Goal: Task Accomplishment & Management: Complete application form

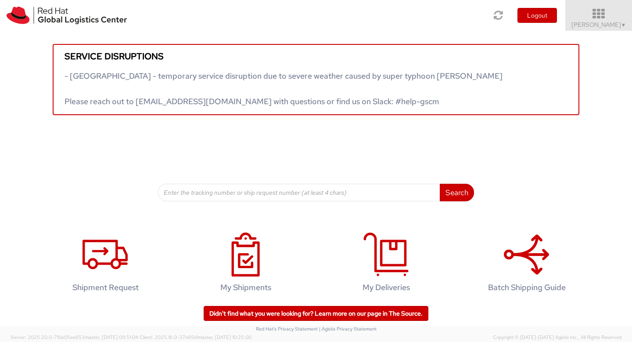
click at [601, 22] on span "[PERSON_NAME] Sambaiyah ▼" at bounding box center [599, 25] width 55 height 8
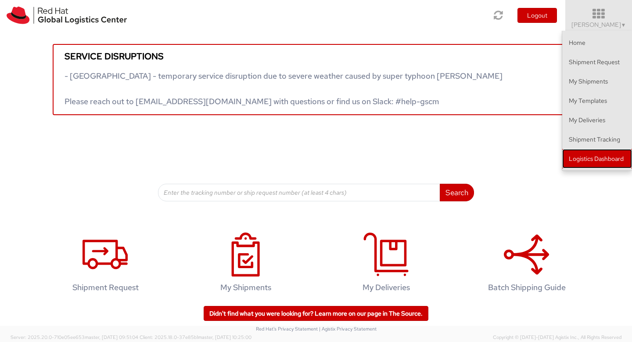
click at [601, 164] on link "Logistics Dashboard" at bounding box center [598, 158] width 70 height 19
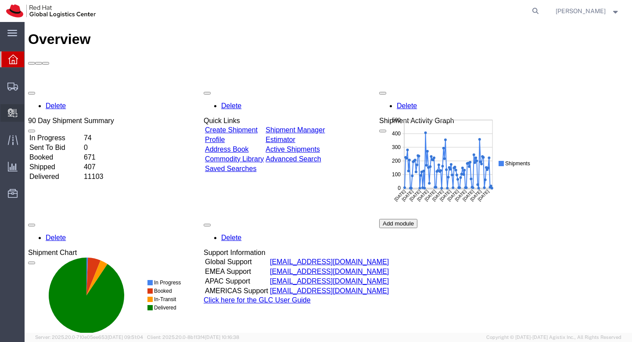
click at [0, 0] on span "Create Delivery" at bounding box center [0, 0] width 0 height 0
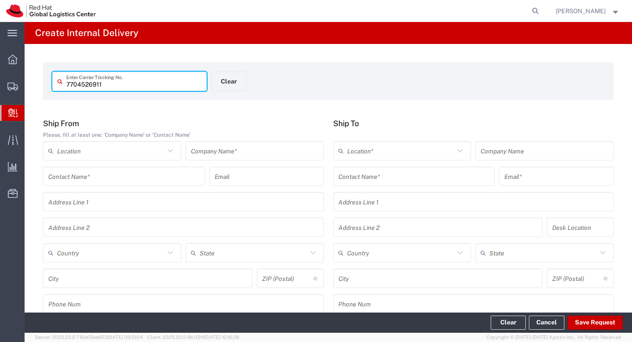
type input "7704526911"
click at [86, 148] on input "text" at bounding box center [111, 150] width 108 height 15
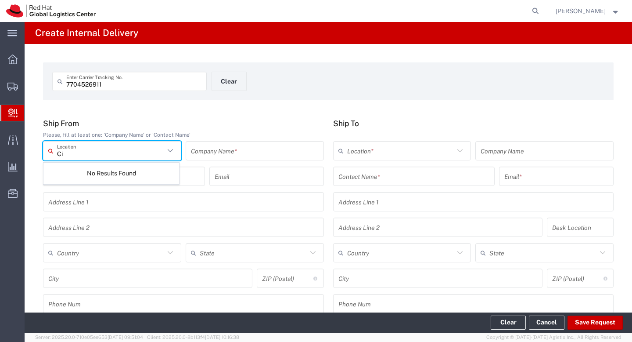
type input "C"
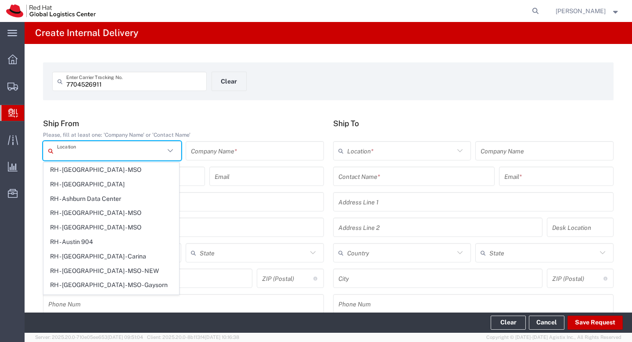
click at [214, 148] on input "text" at bounding box center [255, 150] width 128 height 15
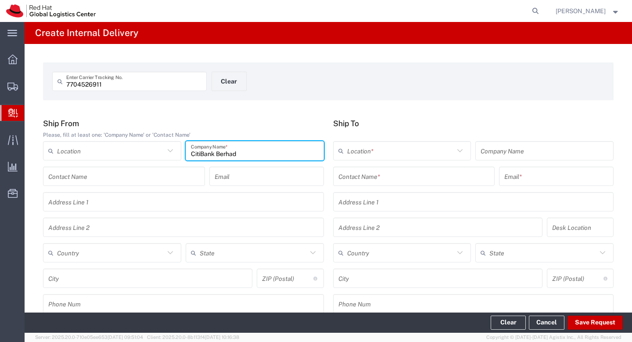
type input "CitiBank Berhad"
click at [157, 177] on input "text" at bounding box center [124, 176] width 152 height 15
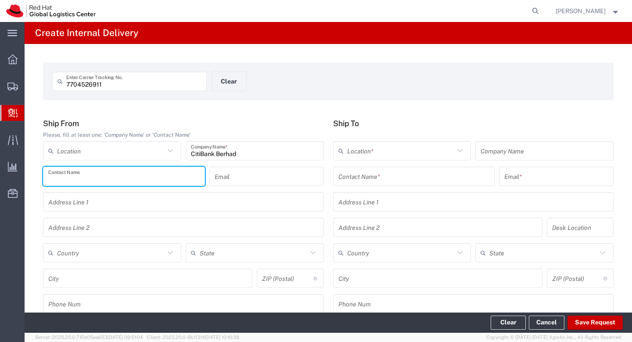
click at [258, 178] on input "text" at bounding box center [267, 176] width 104 height 15
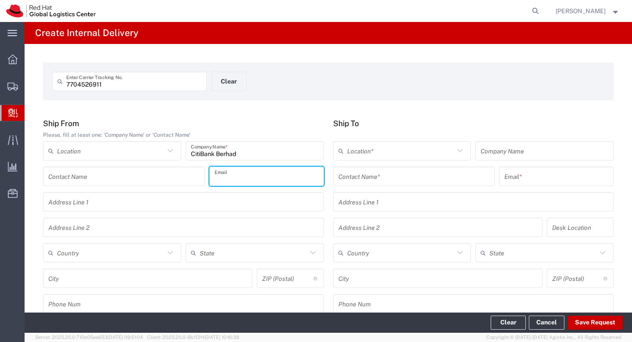
click at [188, 208] on input "text" at bounding box center [183, 201] width 271 height 15
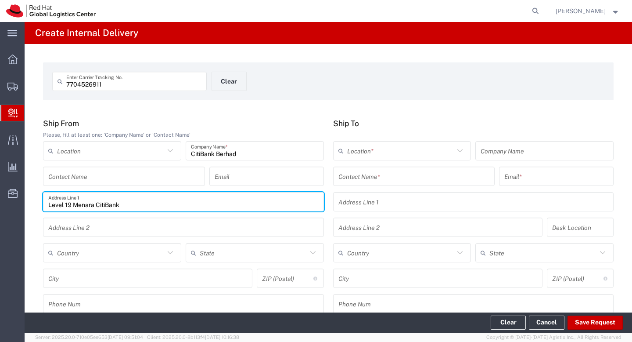
type input "Level 19 Menara CitiBank"
click at [149, 231] on input "text" at bounding box center [183, 227] width 271 height 15
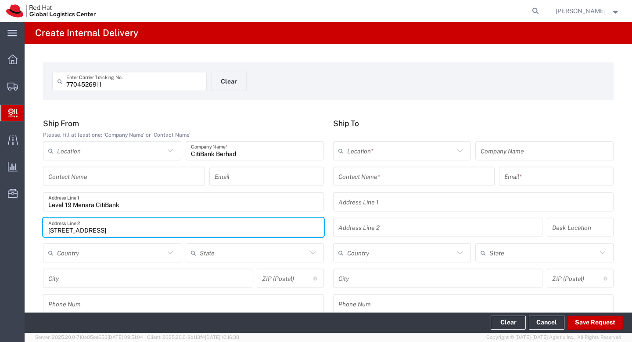
type input "165 Jalan Ampang"
click at [144, 247] on input "text" at bounding box center [111, 252] width 108 height 15
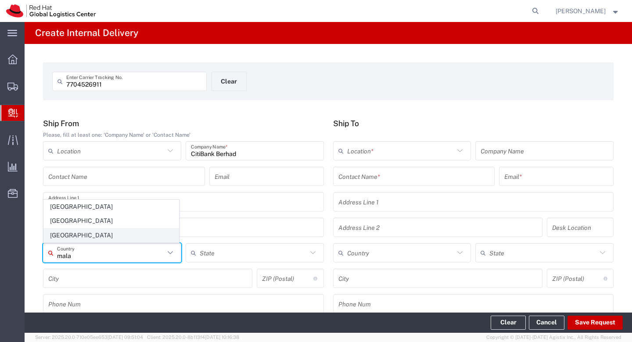
click at [88, 234] on span "Malaysia" at bounding box center [111, 235] width 135 height 14
type input "Malaysia"
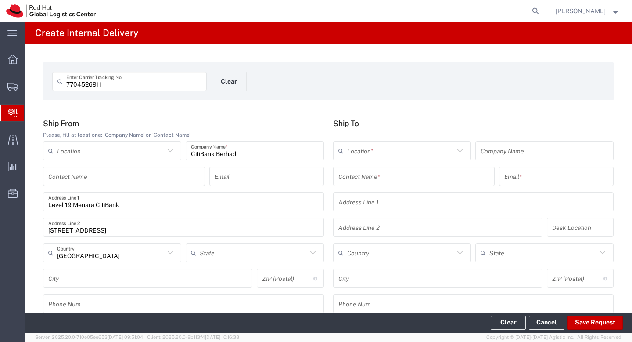
click at [218, 255] on input "text" at bounding box center [254, 252] width 108 height 15
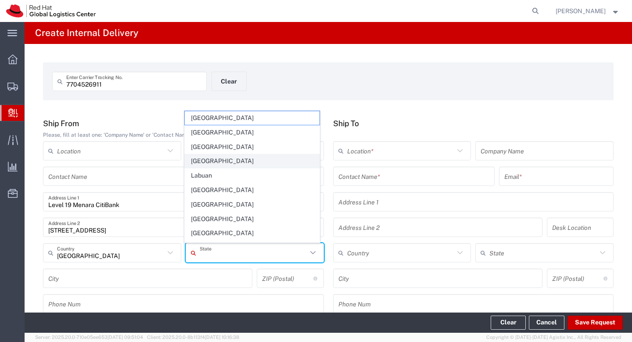
click at [224, 162] on span "Kuala Lumpur" at bounding box center [252, 161] width 135 height 14
type input "Kuala Lumpur"
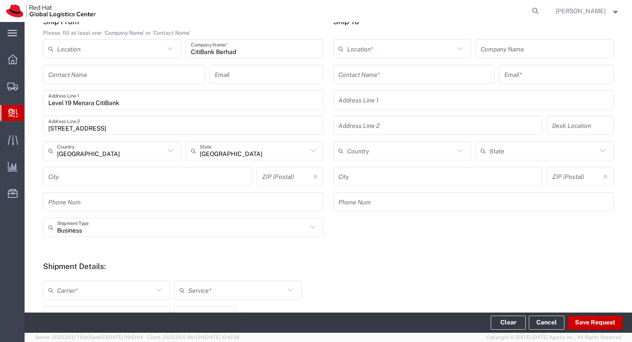
scroll to position [118, 0]
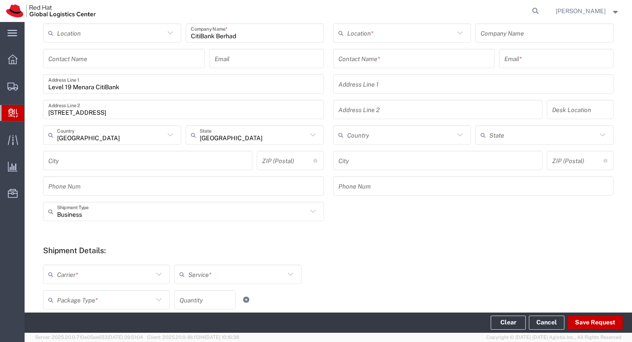
click at [145, 157] on input "text" at bounding box center [147, 160] width 199 height 15
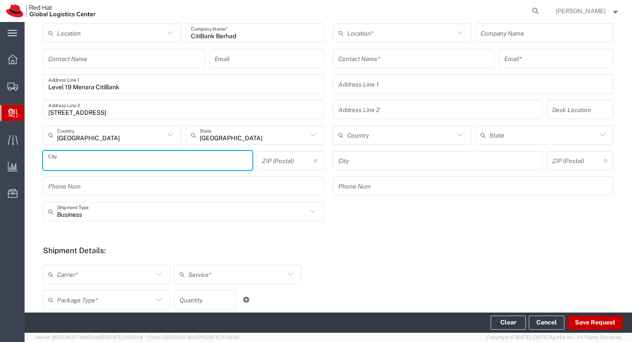
type input "Kuala Lumpur"
type input "asambaiyah@redhat.com"
type input "Federal Territory of Kuala Lumpur"
type input "59200"
type input "01137340643"
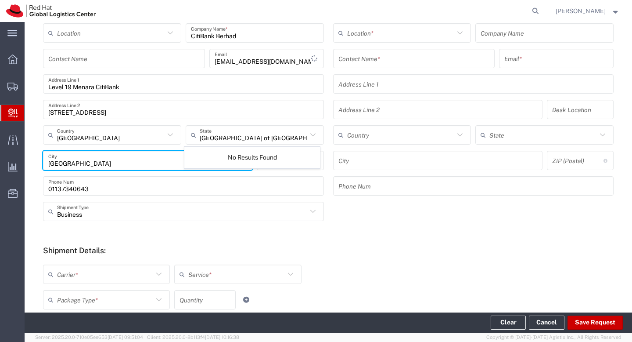
click at [176, 187] on input "01137340643" at bounding box center [183, 185] width 271 height 15
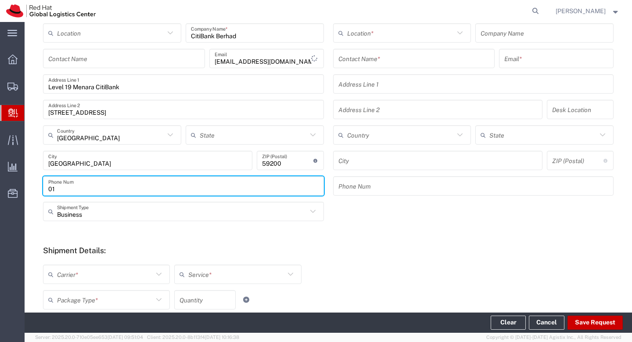
type input "0"
click at [173, 236] on form "Ship From Please, fill at least one: 'Company Name' or 'Contact Name' Location …" at bounding box center [328, 232] width 571 height 462
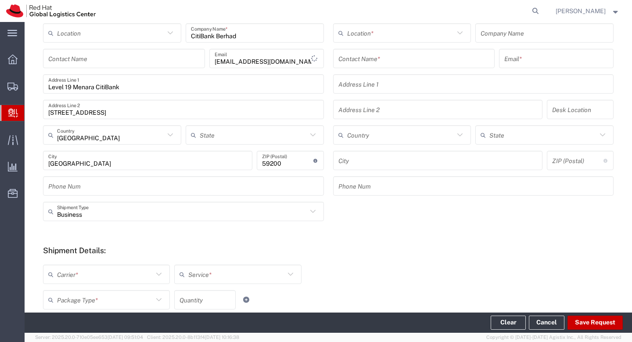
click at [415, 28] on input "text" at bounding box center [401, 32] width 108 height 15
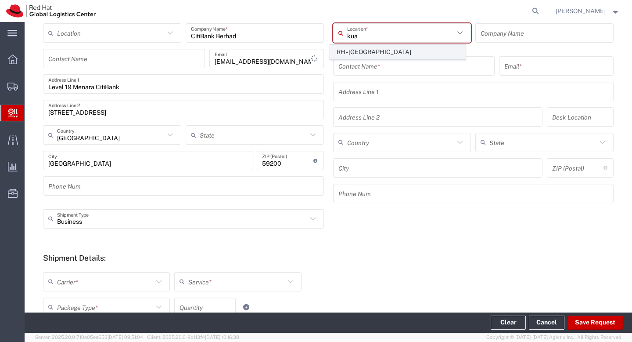
click at [413, 51] on span "RH - Kuala Lumpur" at bounding box center [398, 52] width 135 height 14
type input "RH - Kuala Lumpur"
type input "Red Hat Malaysia Sdn Bhd"
type input "Suite 17.01, FL 17, Gardens S Tower"
type input "MV City, Lingkaran Syed Putra"
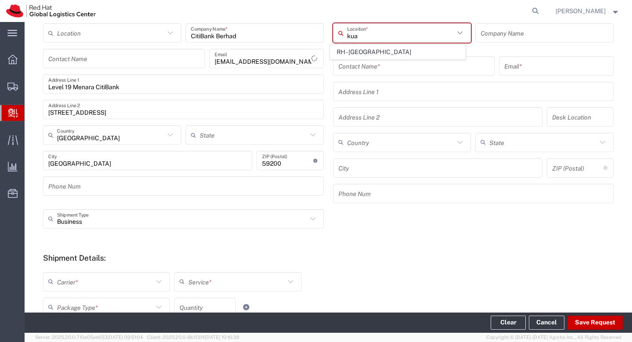
type input "Malaysia"
type input "KUALA LUMPUR"
type input "59200"
type input "60327330501"
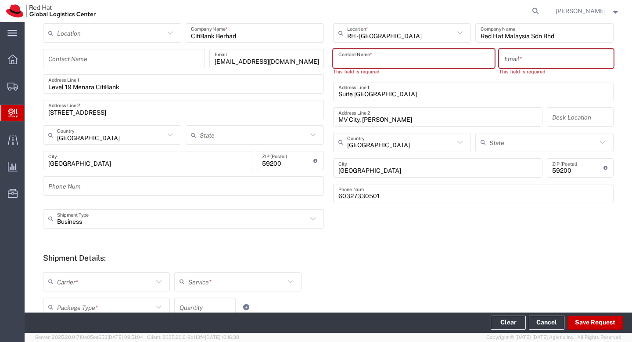
click at [411, 55] on input "text" at bounding box center [415, 58] width 152 height 15
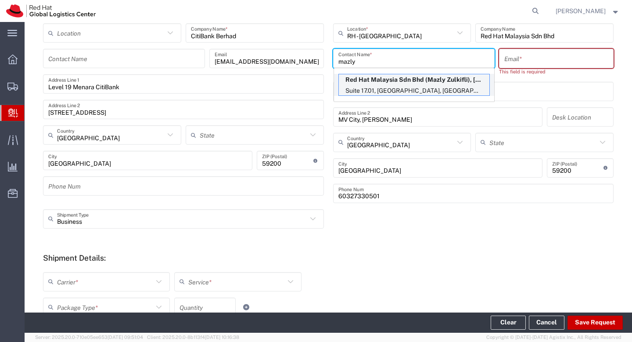
click at [404, 84] on p "Red Hat Malaysia Sdn Bhd (Mazly Zulkifli), mzulkifl@redhat.com" at bounding box center [414, 79] width 151 height 11
type input "Mazly Zulkifli"
type input "mzulkifl@redhat.com"
type input "FLEX"
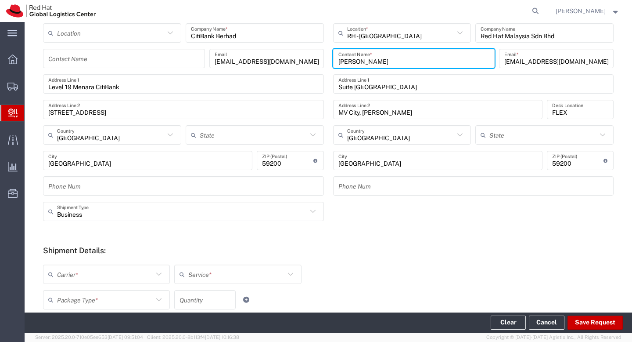
scroll to position [184, 0]
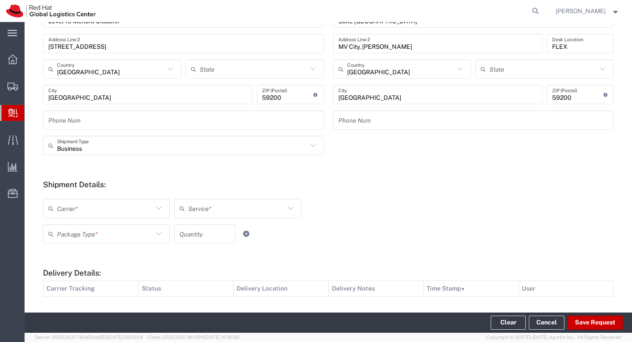
click at [134, 212] on input "text" at bounding box center [105, 208] width 96 height 15
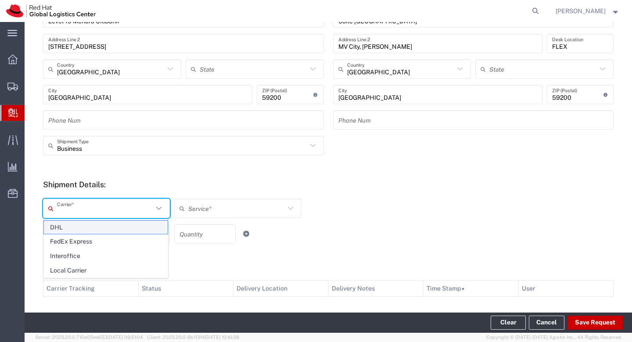
click at [126, 231] on span "DHL" at bounding box center [106, 227] width 124 height 14
type input "DHL"
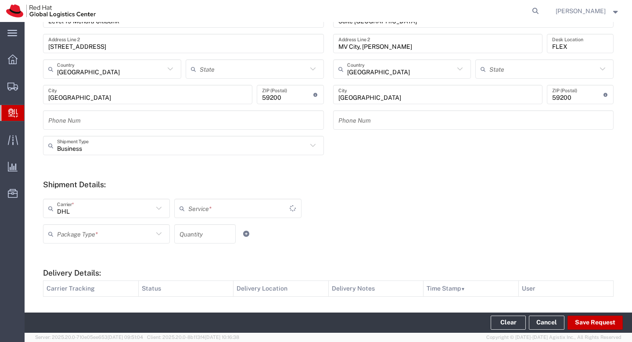
click at [126, 231] on input "text" at bounding box center [105, 233] width 96 height 15
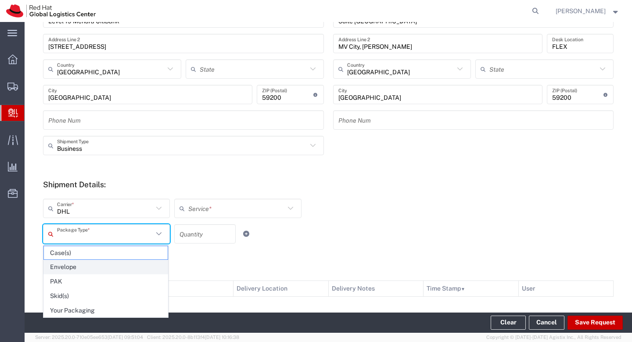
click at [110, 264] on span "Envelope" at bounding box center [106, 267] width 124 height 14
type input "Envelope"
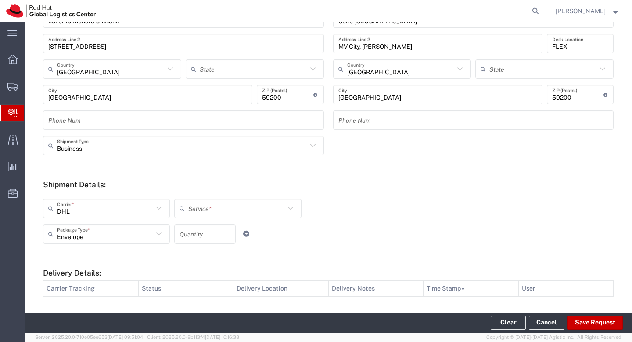
click at [220, 213] on input "text" at bounding box center [236, 208] width 96 height 15
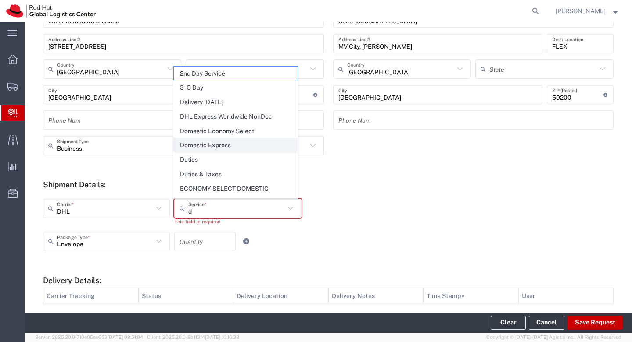
click at [229, 147] on span "Domestic Express" at bounding box center [236, 145] width 124 height 14
type input "Domestic Express"
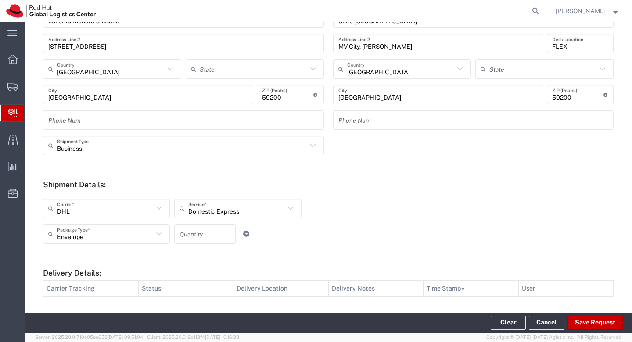
click at [214, 230] on input "number" at bounding box center [205, 233] width 51 height 15
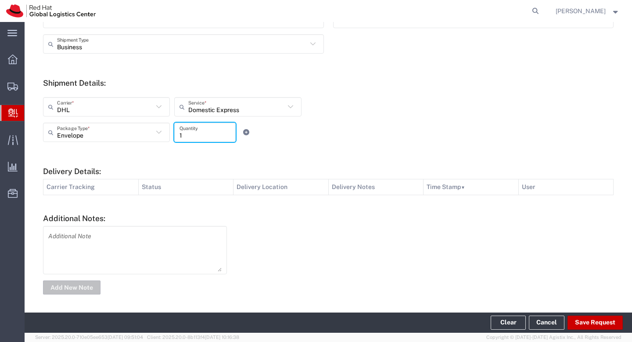
scroll to position [287, 0]
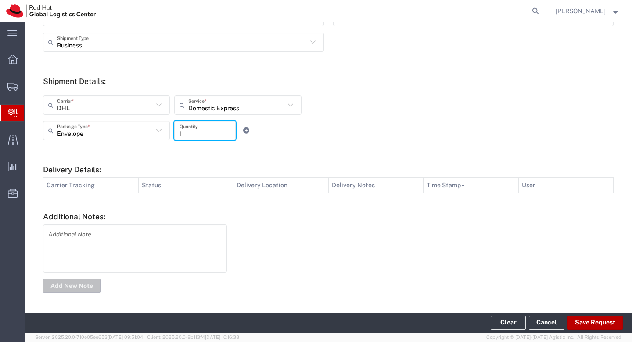
type input "1"
click at [600, 323] on button "Save Request" at bounding box center [595, 322] width 55 height 14
type input "Malaysia"
type input "Kuala Lumpur"
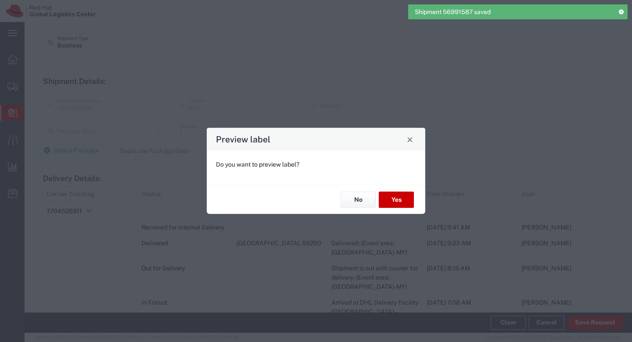
type input "Envelope"
type input "Domestic Express"
click at [370, 200] on button "No" at bounding box center [358, 199] width 35 height 16
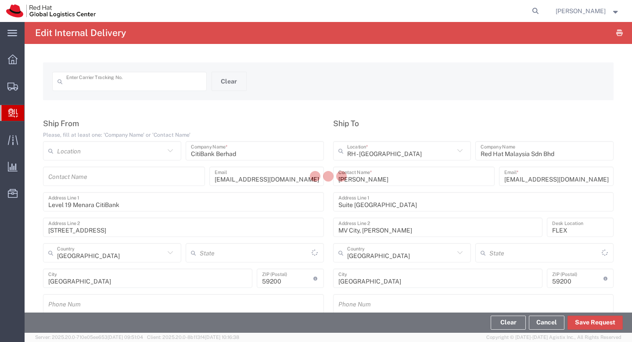
type input "7704526911"
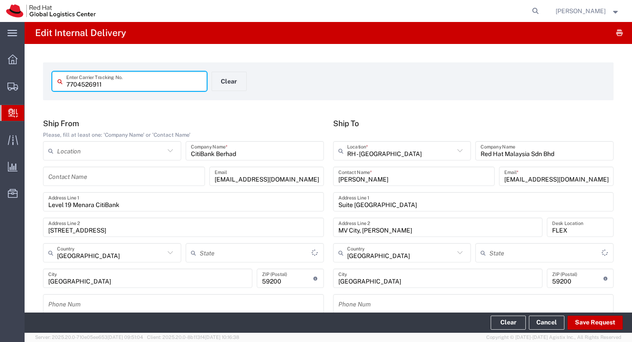
type input "Kuala Lumpur"
type input "Envelope"
type input "Domestic Express"
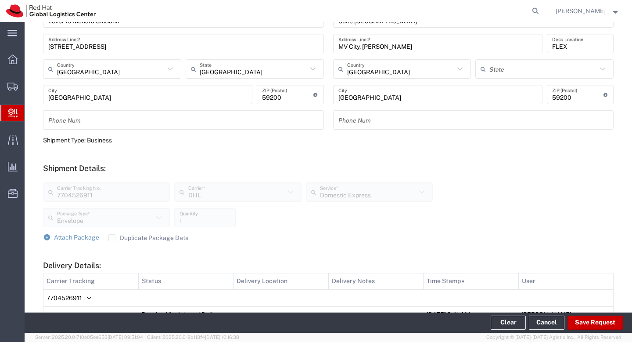
scroll to position [534, 0]
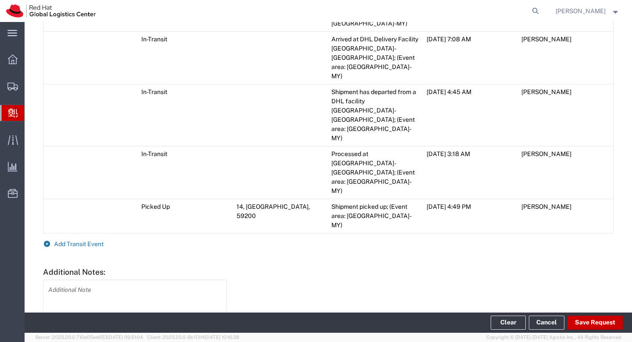
click at [74, 240] on span "Add Transit Event" at bounding box center [79, 243] width 50 height 7
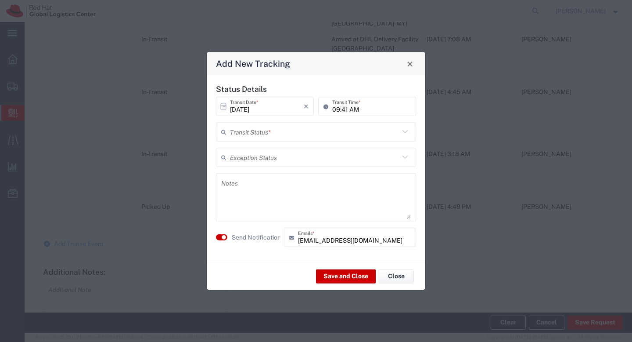
click at [293, 156] on input "text" at bounding box center [315, 156] width 170 height 15
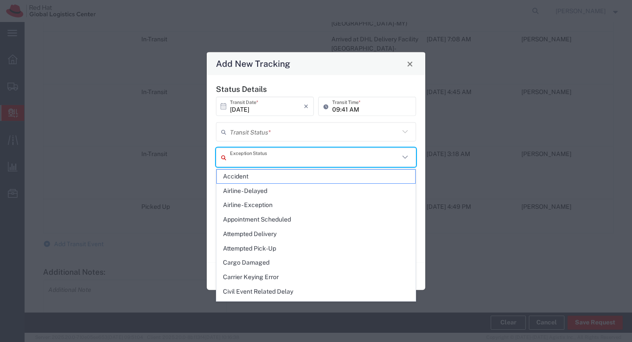
click at [295, 134] on input "text" at bounding box center [315, 131] width 170 height 15
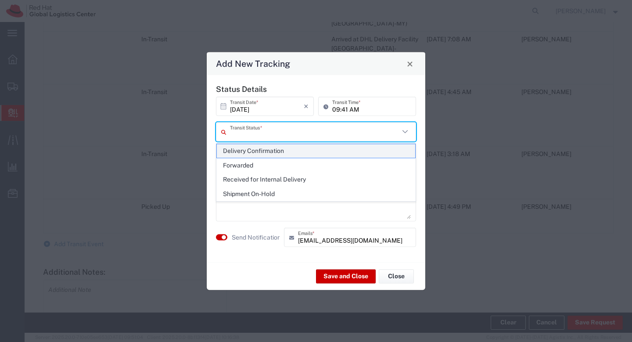
click at [296, 155] on span "Delivery Confirmation" at bounding box center [316, 151] width 199 height 14
type input "Delivery Confirmation"
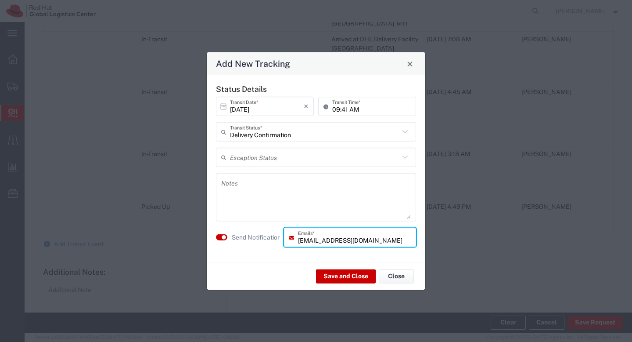
drag, startPoint x: 372, startPoint y: 240, endPoint x: 293, endPoint y: 241, distance: 78.6
click at [293, 241] on div "mzulkifl@redhat.com Emails *" at bounding box center [350, 236] width 132 height 19
type input "asambaiy@redhat.com"
click at [339, 276] on button "Save and Close" at bounding box center [346, 276] width 60 height 14
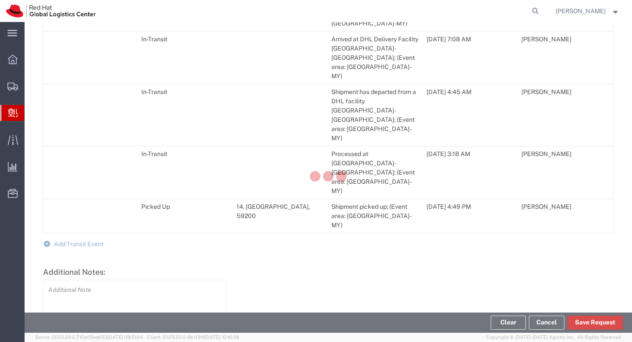
scroll to position [549, 0]
